Goal: Task Accomplishment & Management: Use online tool/utility

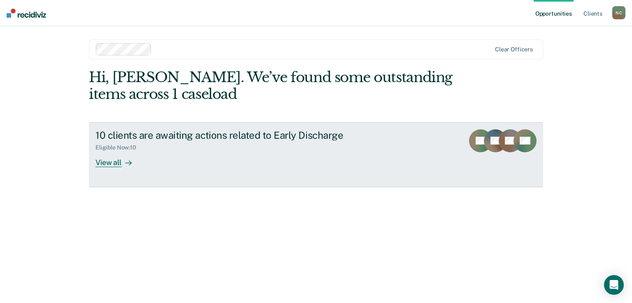
click at [110, 159] on div "View all" at bounding box center [118, 159] width 46 height 16
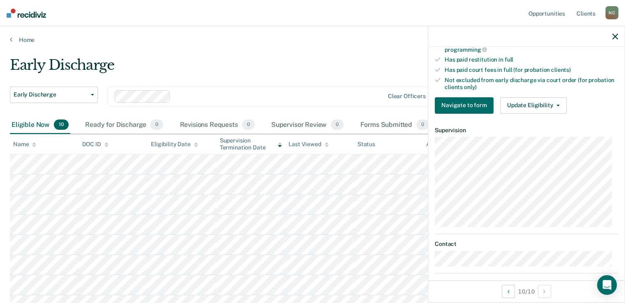
scroll to position [181, 0]
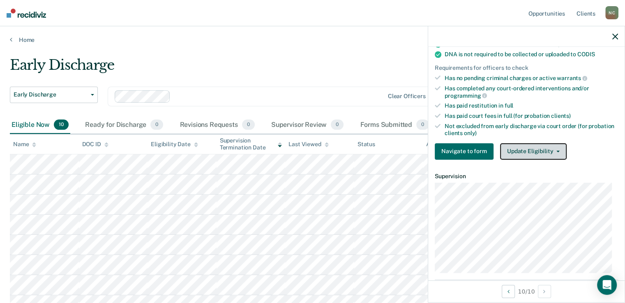
click at [545, 146] on button "Update Eligibility" at bounding box center [533, 152] width 67 height 16
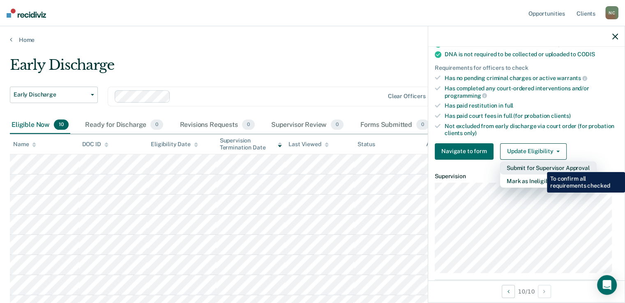
click at [541, 166] on button "Submit for Supervisor Approval" at bounding box center [548, 168] width 96 height 13
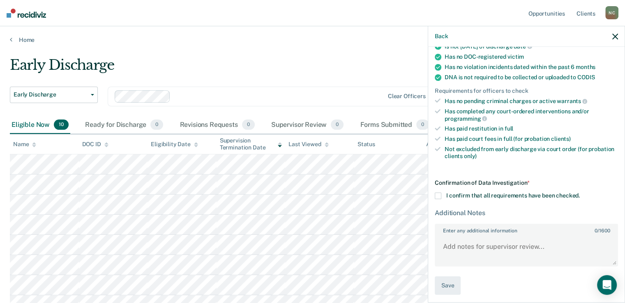
click at [438, 198] on div "Confirmation of Data Investigation * I confirm that all requirements have been …" at bounding box center [526, 238] width 183 height 116
click at [435, 195] on span at bounding box center [438, 196] width 7 height 7
click at [580, 193] on input "I confirm that all requirements have been checked." at bounding box center [580, 193] width 0 height 0
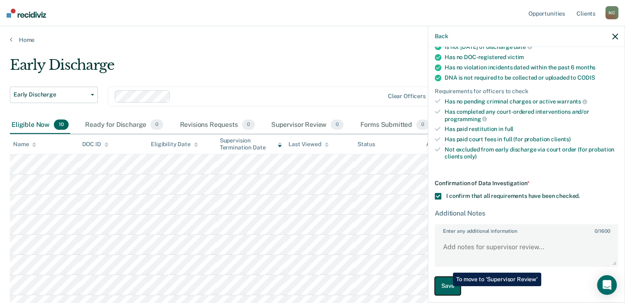
click at [447, 287] on button "Save" at bounding box center [448, 286] width 26 height 19
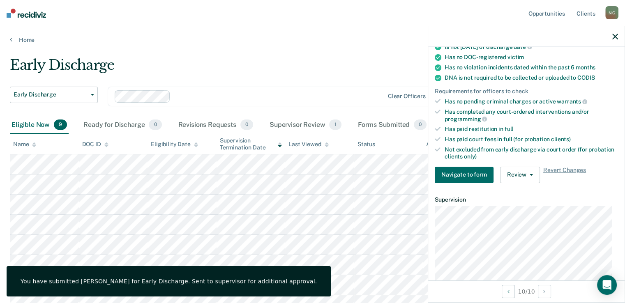
click at [339, 44] on main "Early Discharge Early Discharge Early Discharge Clear officers Eligible Now 9 R…" at bounding box center [312, 218] width 625 height 349
